Goal: Communication & Community: Answer question/provide support

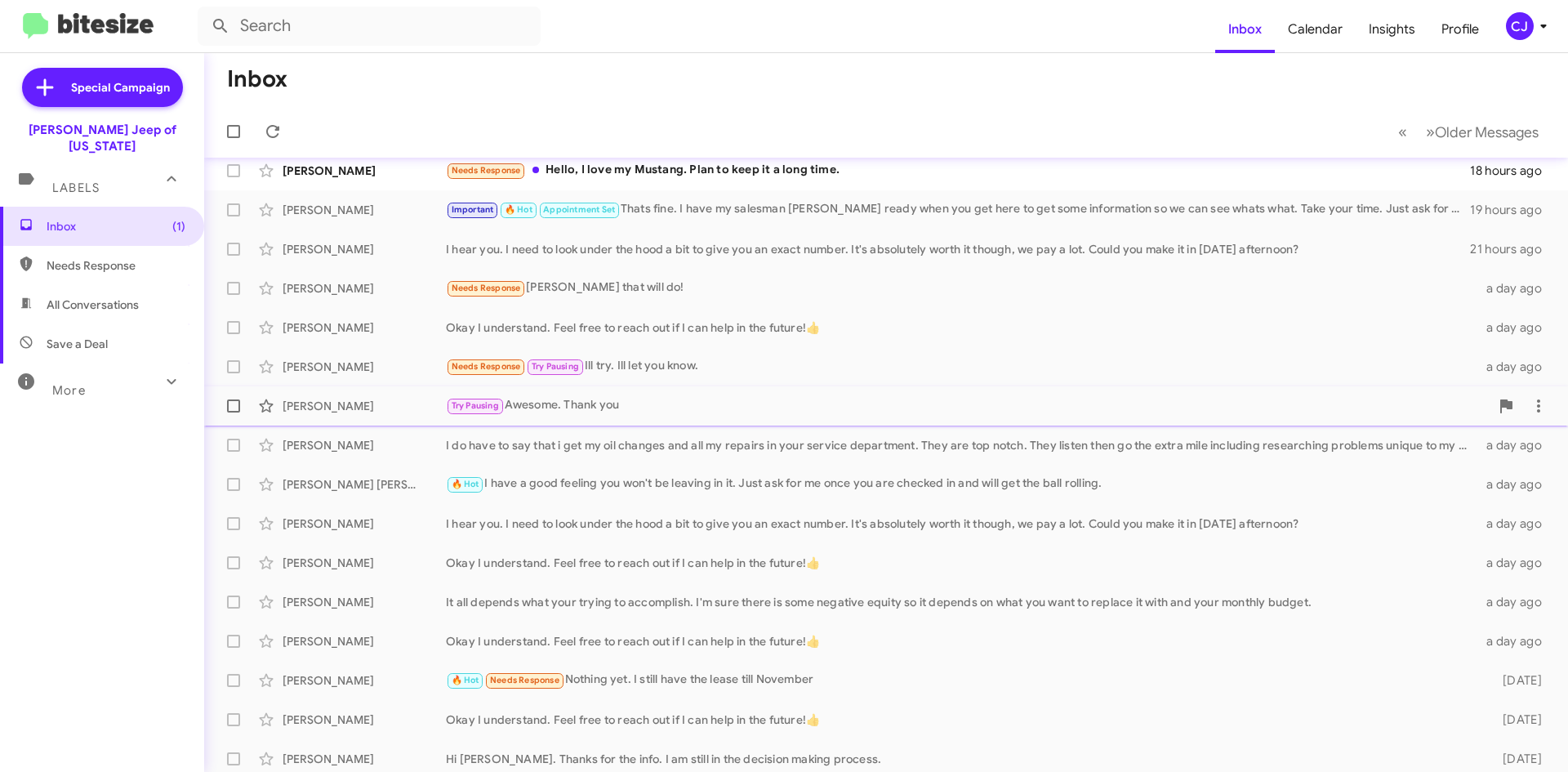
scroll to position [95, 0]
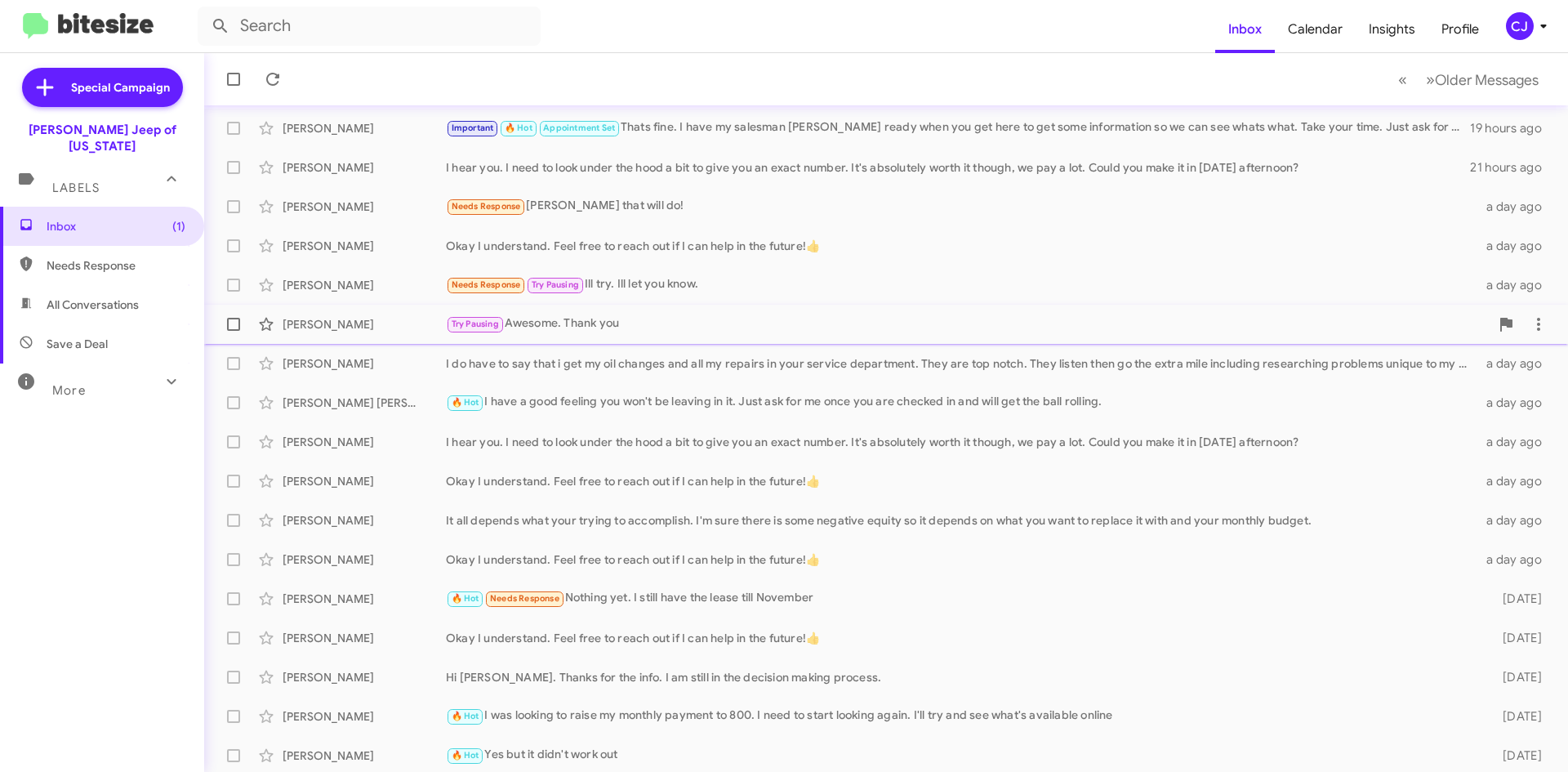
click at [660, 311] on div "[PERSON_NAME] Try Pausing Awesome. Thank you a day ago" at bounding box center [886, 324] width 1338 height 33
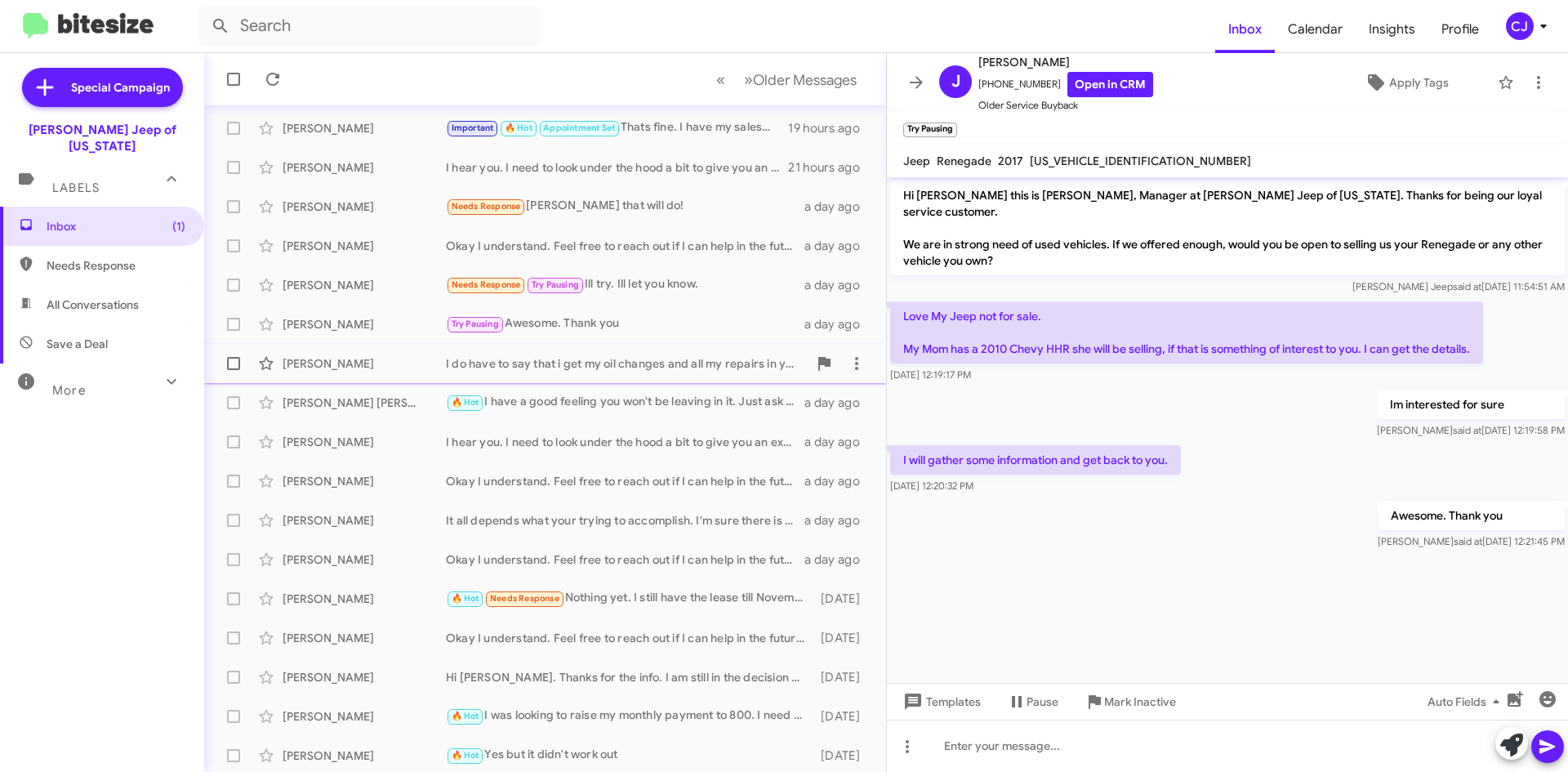
click at [651, 368] on div "I do have to say that i get my oil changes and all my repairs in your service d…" at bounding box center [627, 363] width 362 height 17
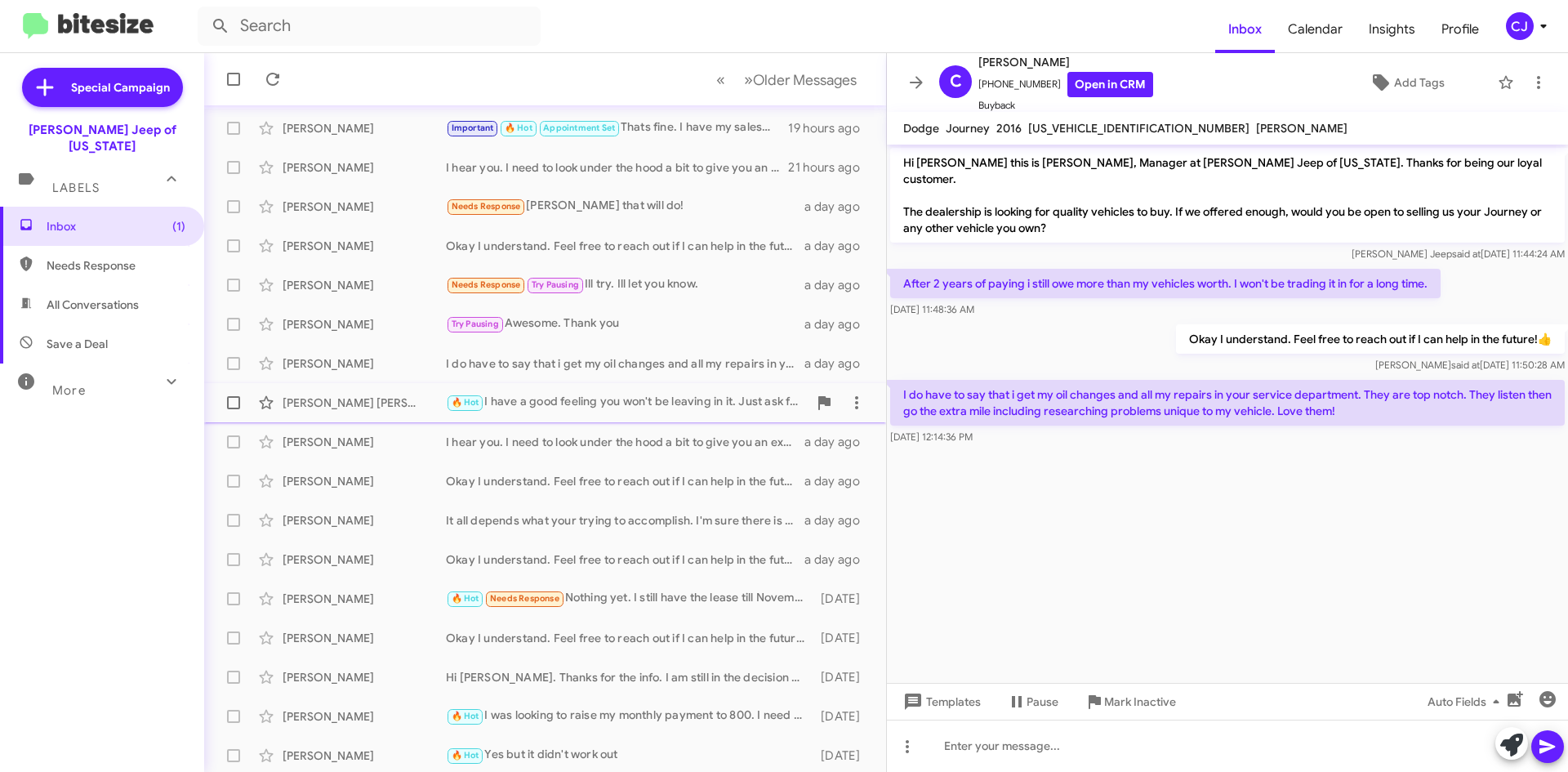
click at [601, 405] on div "🔥 Hot I have a good feeling you won't be leaving in it. Just ask for me once yo…" at bounding box center [627, 402] width 362 height 18
